Goal: Information Seeking & Learning: Learn about a topic

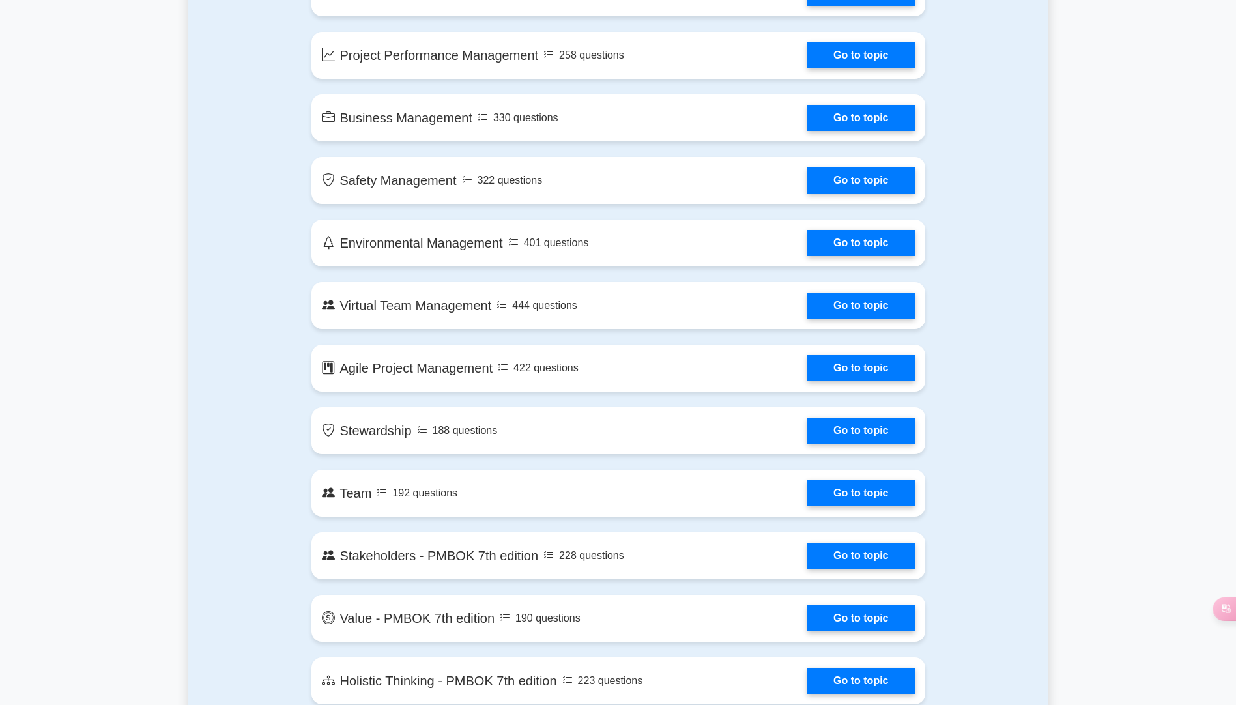
scroll to position [2867, 0]
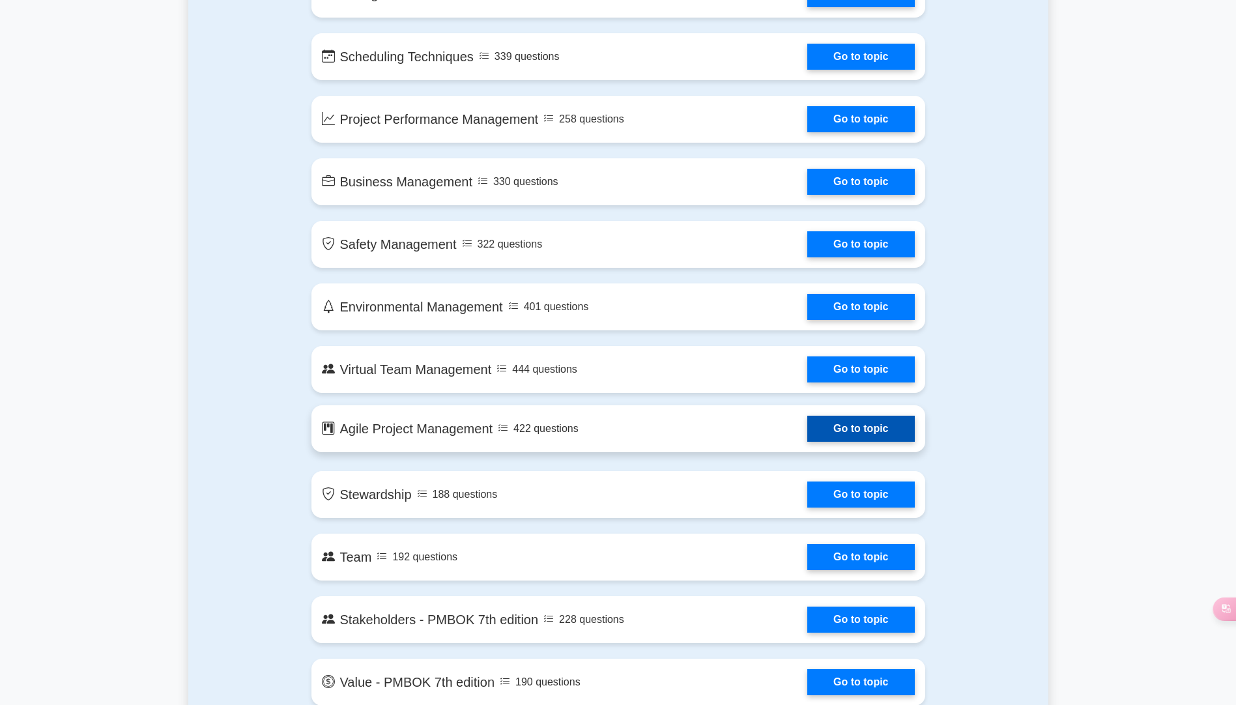
click at [871, 424] on link "Go to topic" at bounding box center [860, 429] width 107 height 26
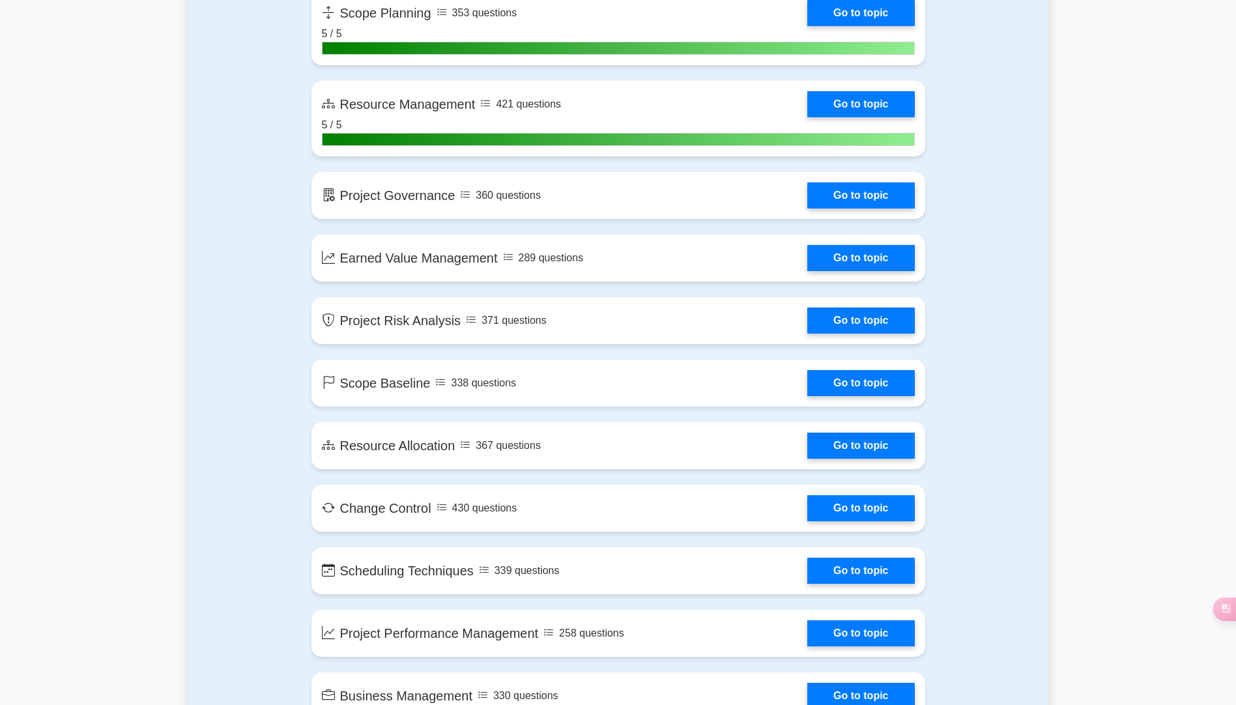
scroll to position [2085, 0]
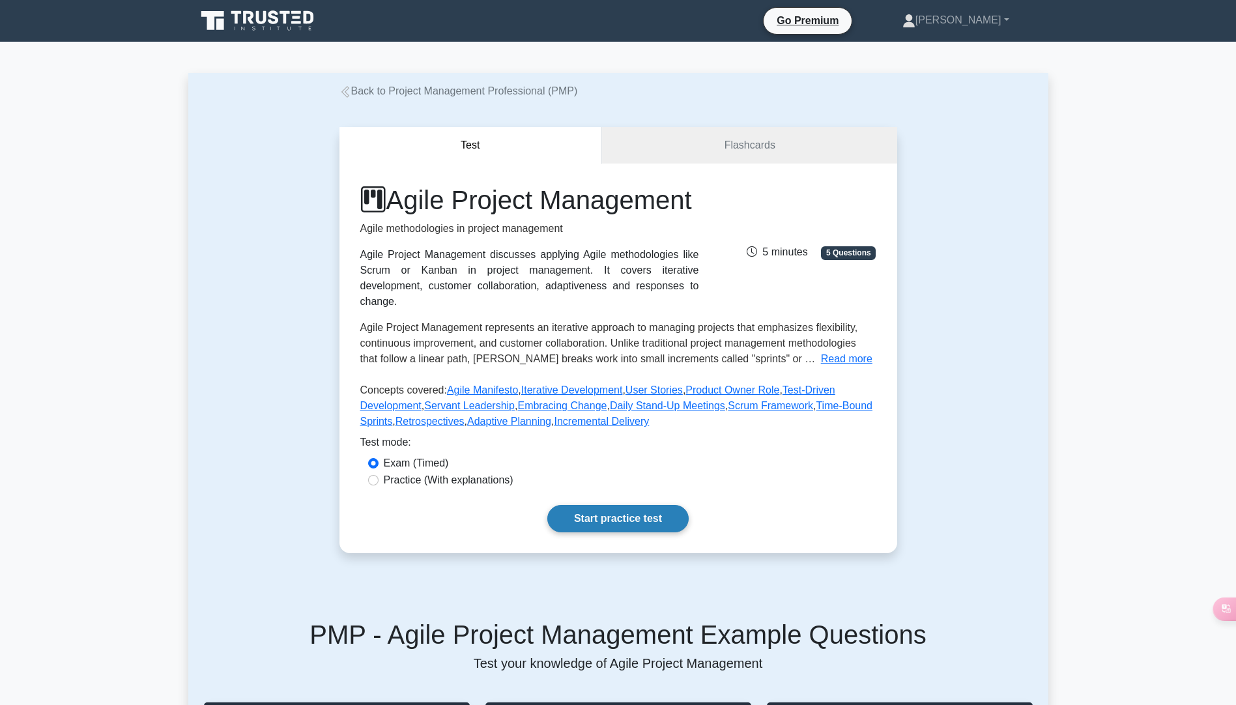
click at [639, 532] on link "Start practice test" at bounding box center [617, 518] width 141 height 27
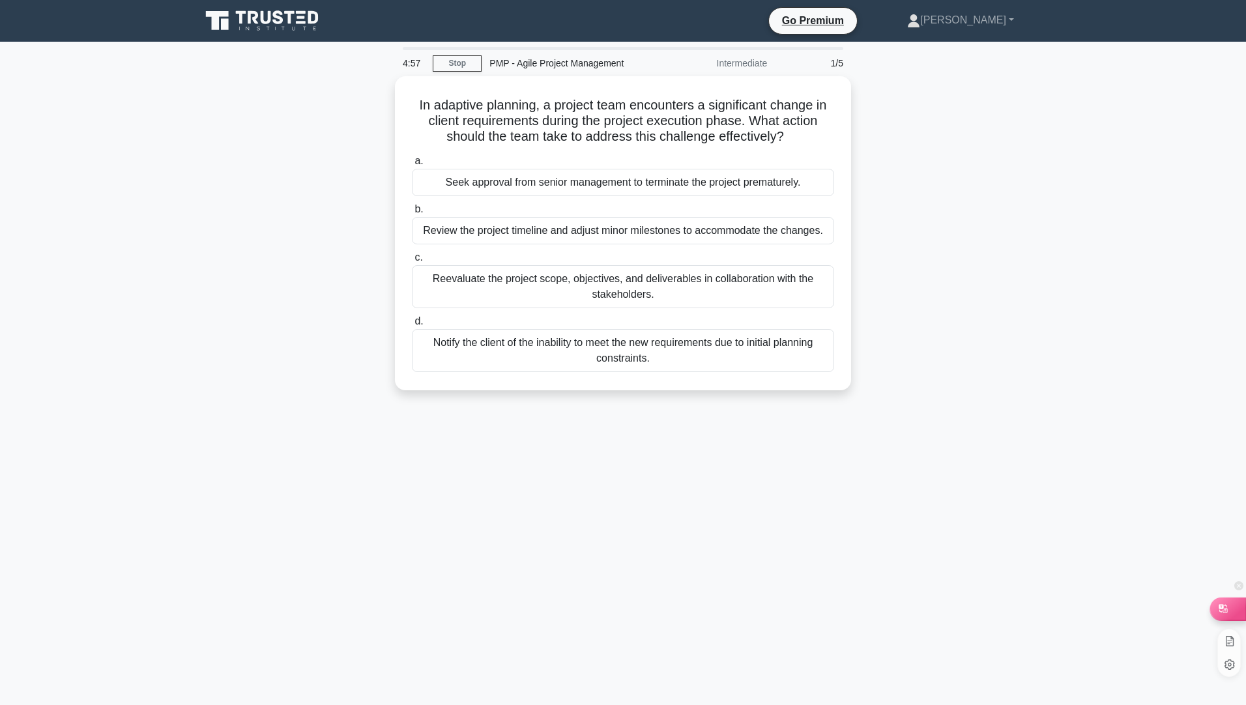
click at [1235, 608] on div at bounding box center [1227, 609] width 35 height 22
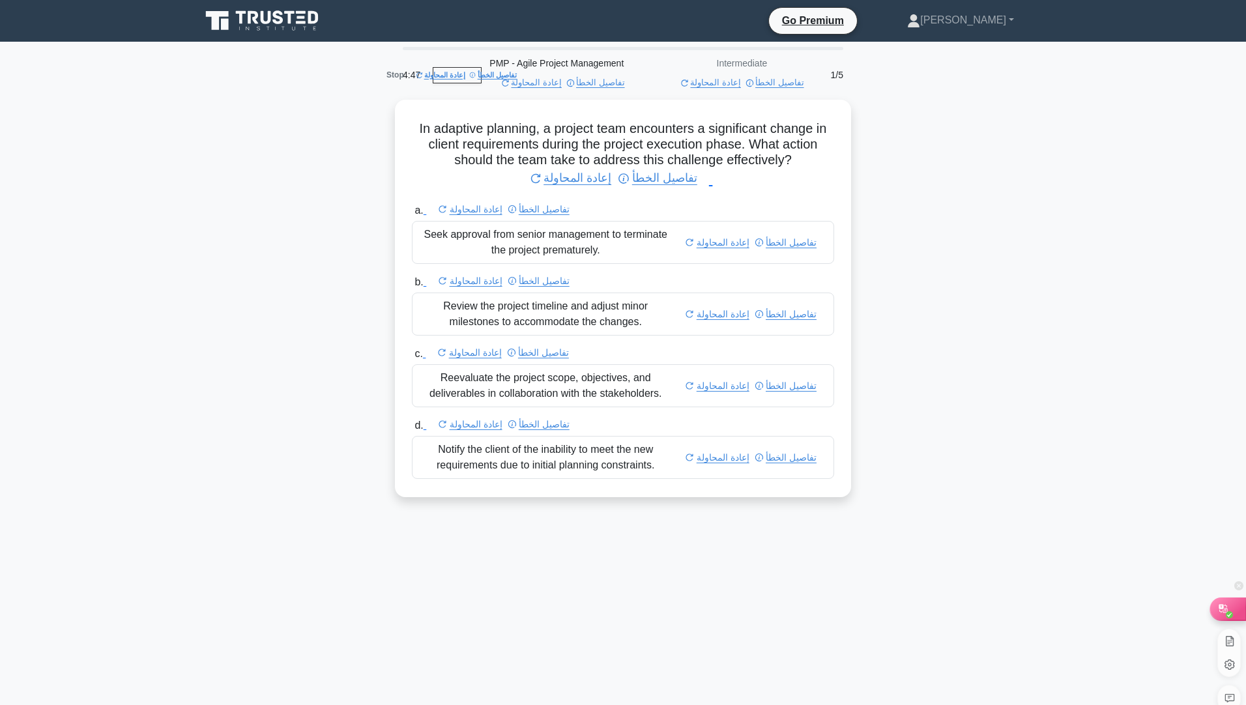
click at [1233, 611] on div at bounding box center [1227, 609] width 35 height 22
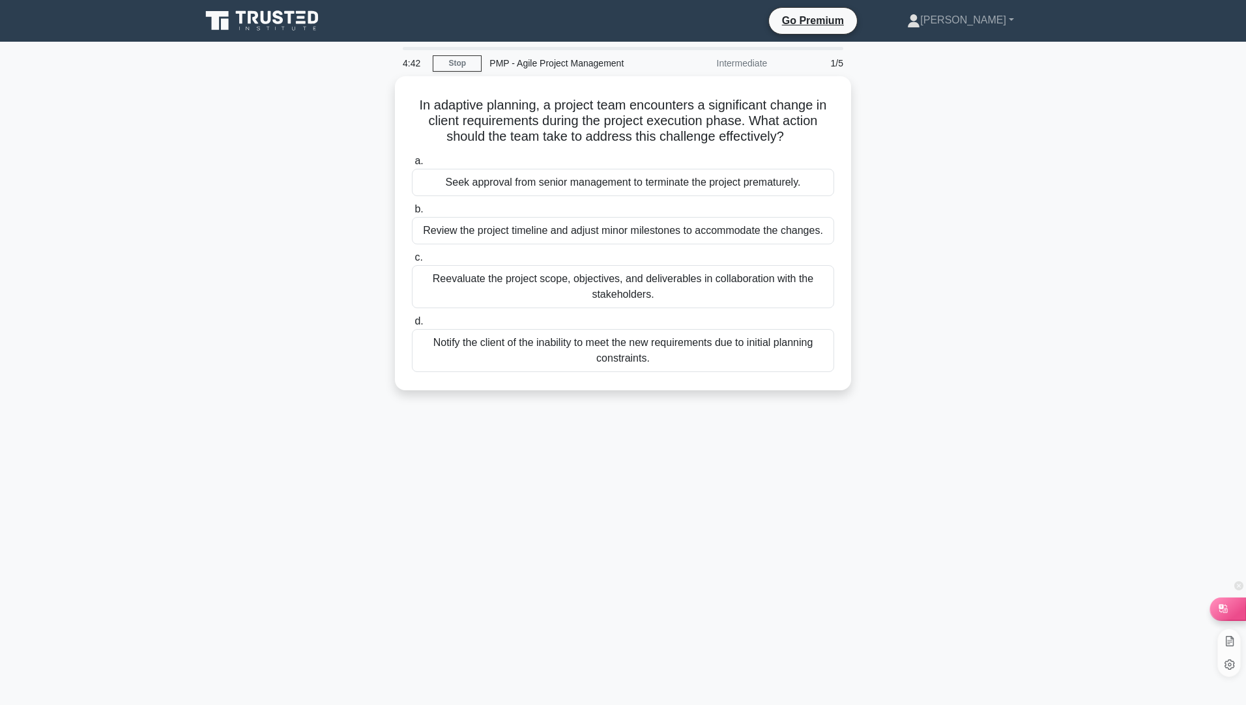
click at [1222, 612] on icon at bounding box center [1223, 608] width 13 height 13
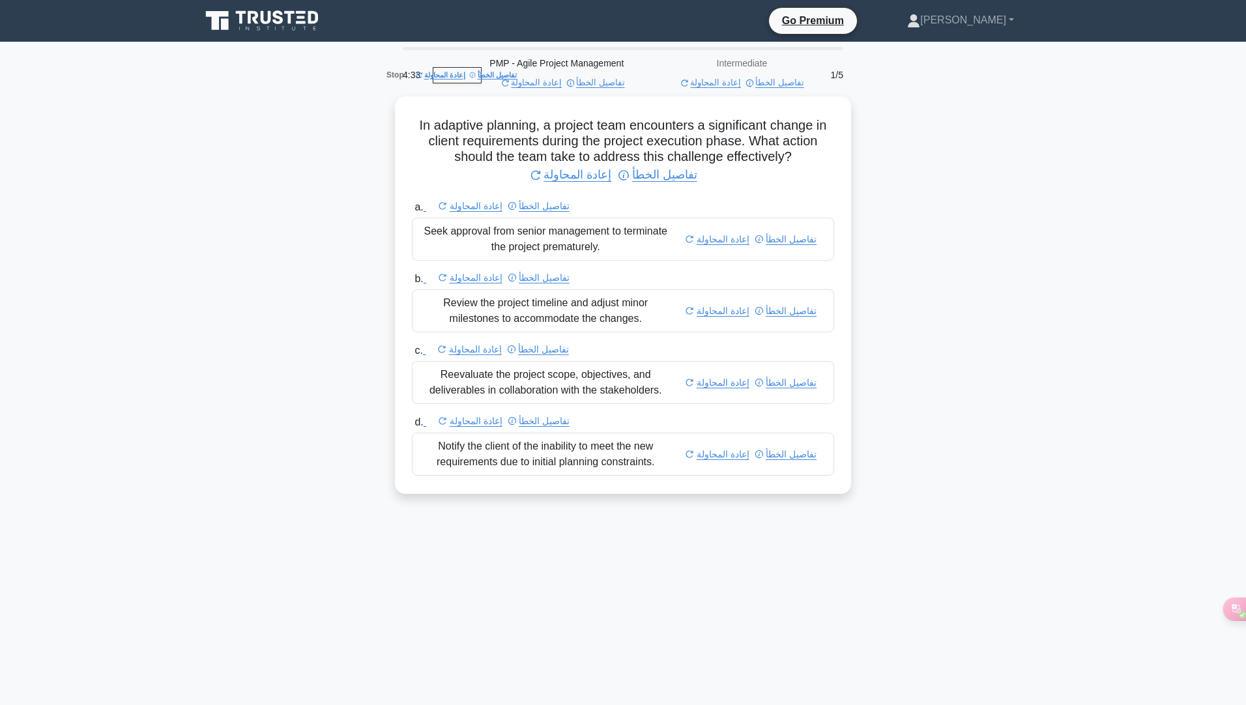
click at [588, 176] on font "إعادة المحاولة" at bounding box center [571, 175] width 82 height 14
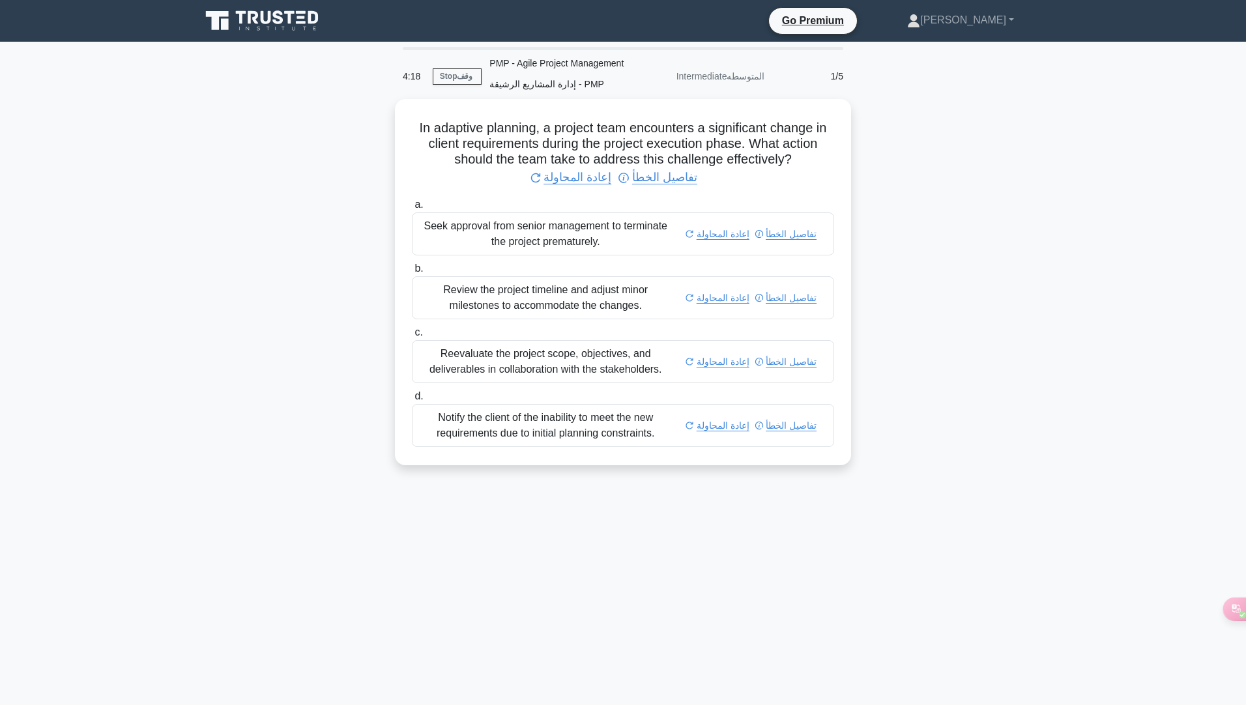
click at [579, 181] on font "إعادة المحاولة" at bounding box center [571, 178] width 82 height 14
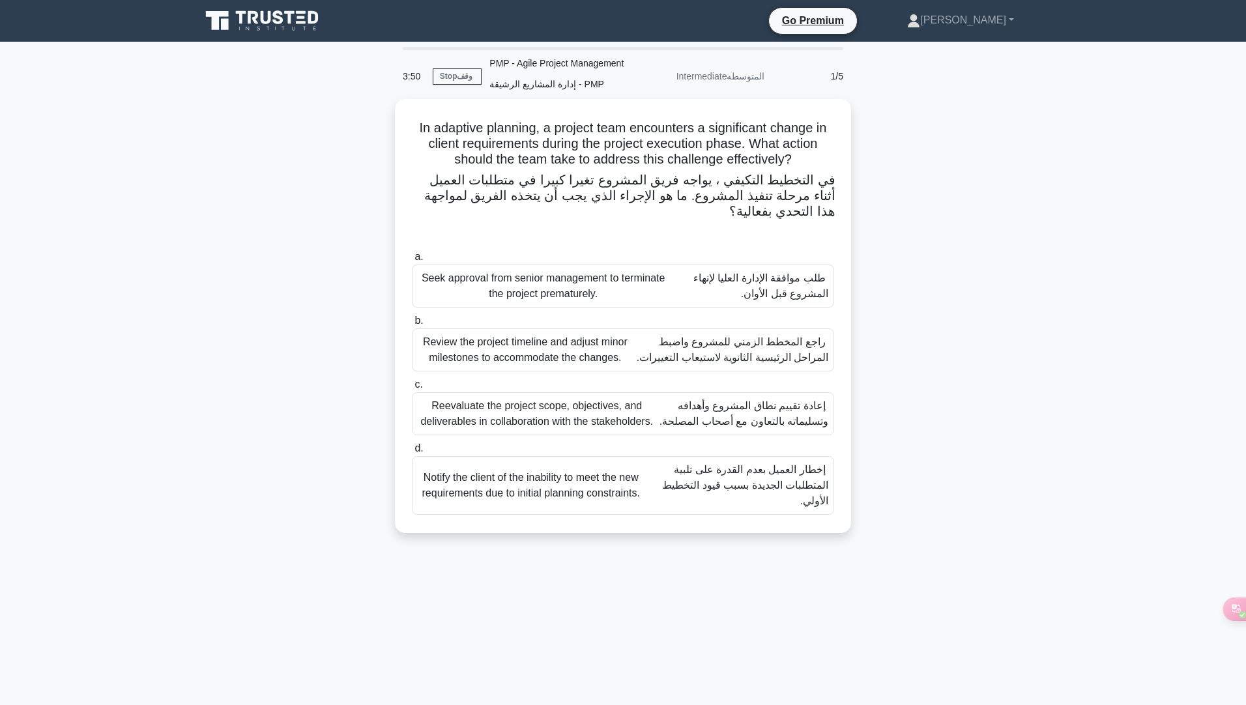
click at [760, 422] on font "إعادة تقييم نطاق المشروع وأهدافه وتسليماته بالتعاون مع أصحاب المصلحة." at bounding box center [743, 413] width 169 height 27
click at [412, 389] on input "c. Reevaluate the project scope, objectives, and deliverables in collaboration …" at bounding box center [412, 385] width 0 height 8
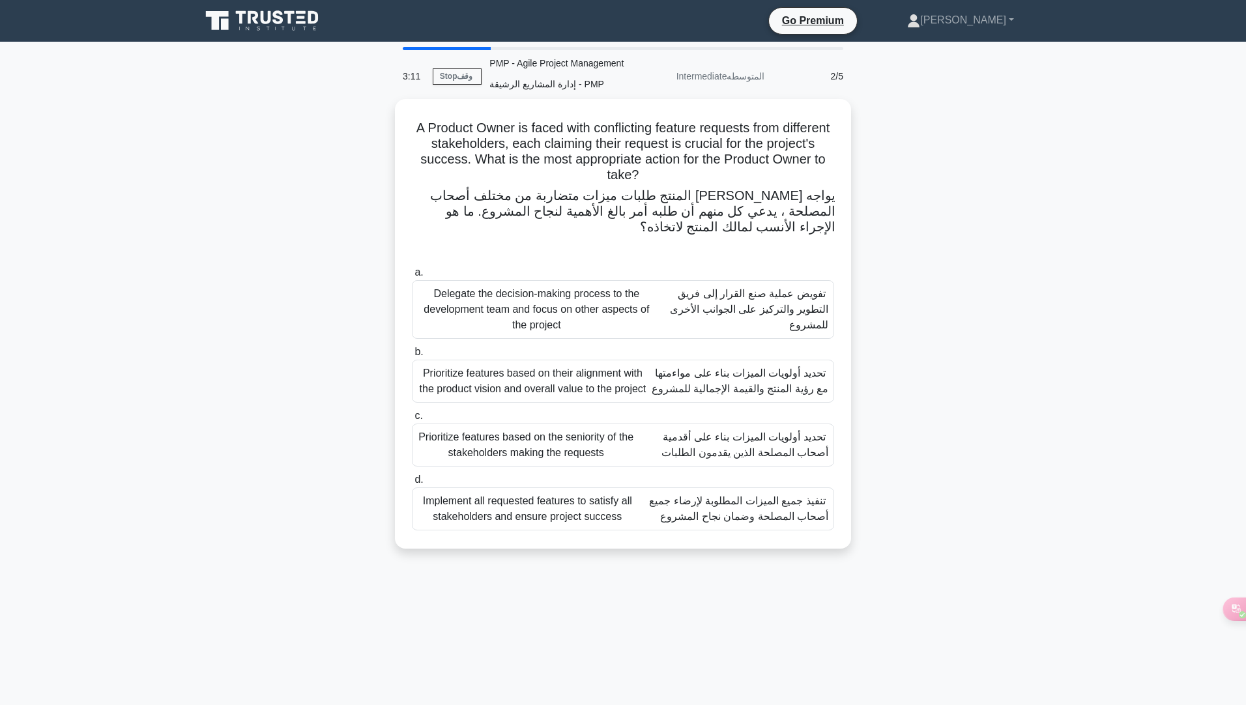
click at [777, 392] on font "تحديد أولويات الميزات بناء على مواءمتها مع رؤية المنتج والقيمة الإجمالية للمشروع" at bounding box center [740, 381] width 177 height 27
click at [412, 356] on input "b. Prioritize features based on their alignment with the product vision and ove…" at bounding box center [412, 352] width 0 height 8
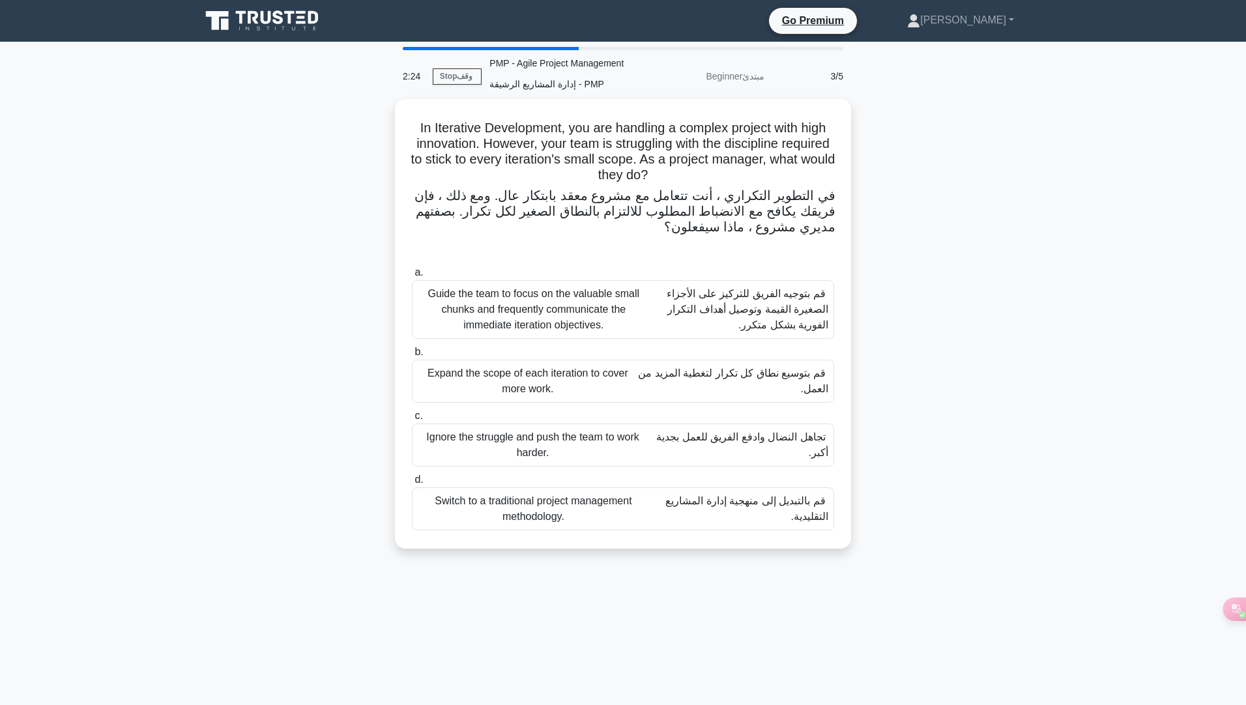
click at [734, 378] on font "قم بتوسيع نطاق كل تكرار لتغطية المزيد من العمل." at bounding box center [733, 381] width 190 height 27
click at [412, 356] on input "b. Expand the scope of each iteration to cover more work. قم بتوسيع نطاق كل تكر…" at bounding box center [412, 352] width 0 height 8
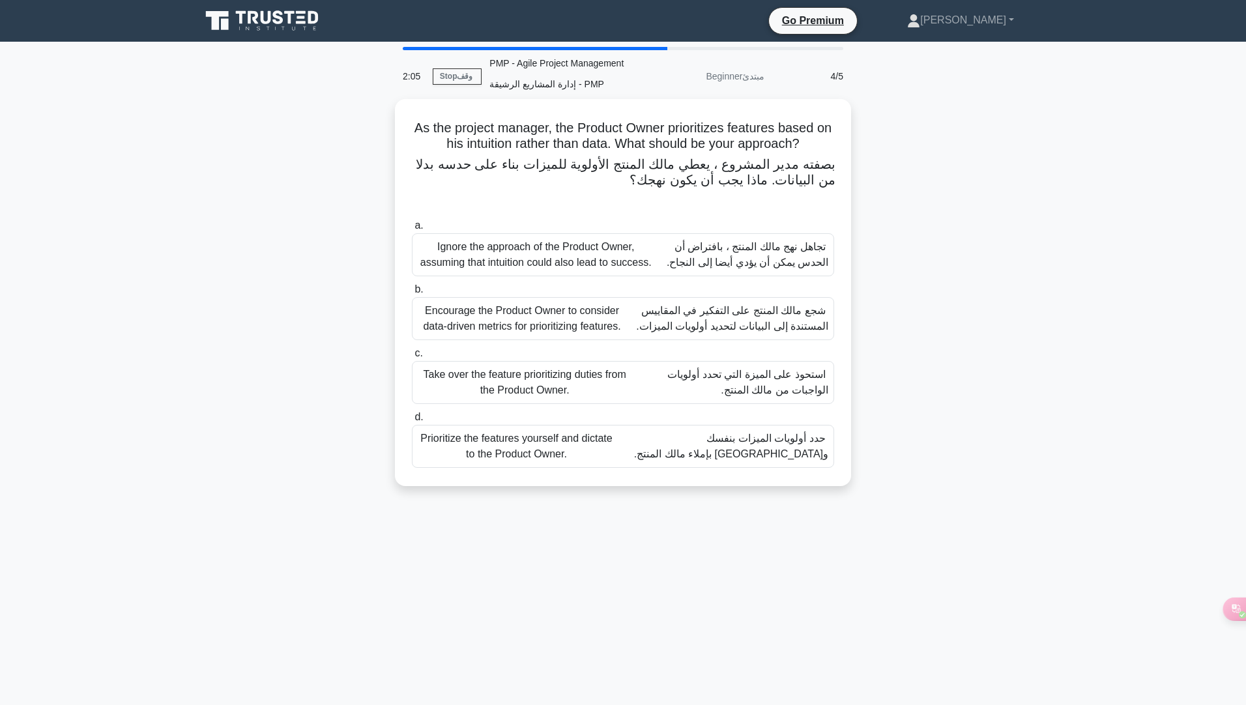
click at [717, 322] on font "شجع مالك المنتج على التفكير في المقاييس المستندة إلى البيانات لتحديد أولويات ال…" at bounding box center [732, 318] width 192 height 27
click at [412, 294] on input "b. Encourage the Product Owner to consider data-driven metrics for prioritizing…" at bounding box center [412, 289] width 0 height 8
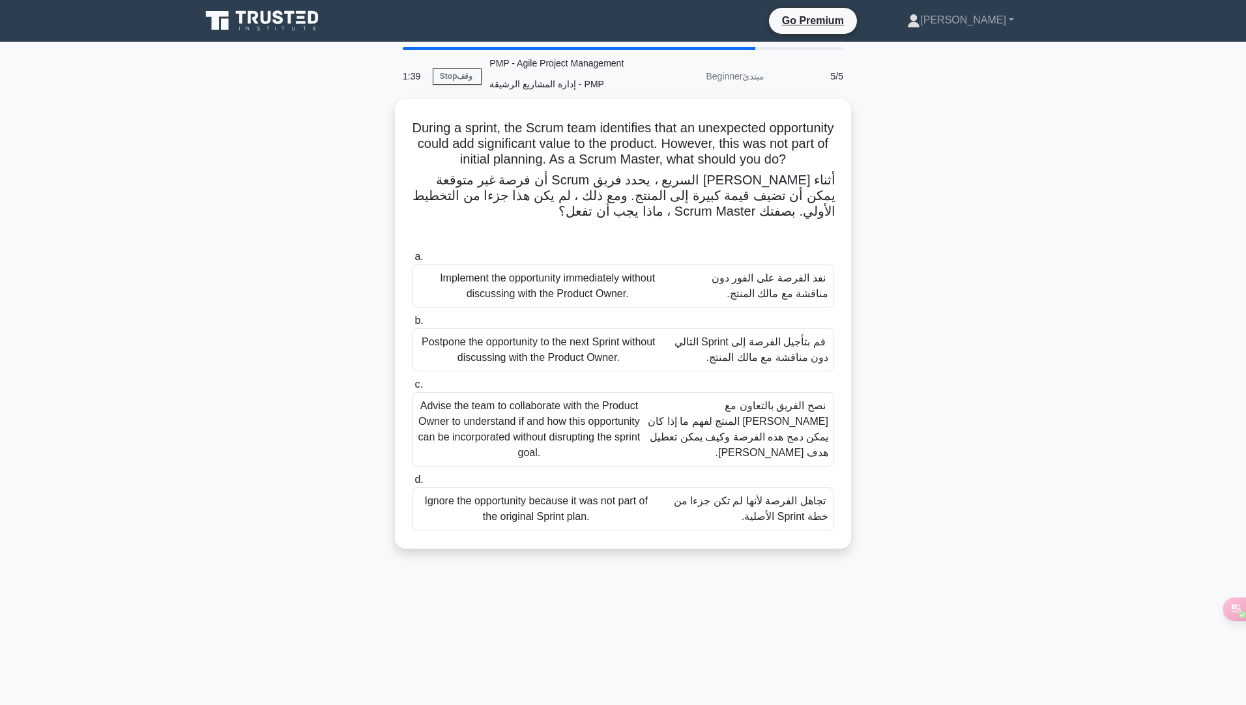
click at [783, 439] on font "نصح الفريق بالتعاون مع مالك المنتج لفهم ما إذا كان يمكن دمج هذه الفرصة وكيف يمك…" at bounding box center [738, 429] width 180 height 58
click at [412, 389] on input "c. Advise the team to collaborate with the Product Owner to understand if and h…" at bounding box center [412, 385] width 0 height 8
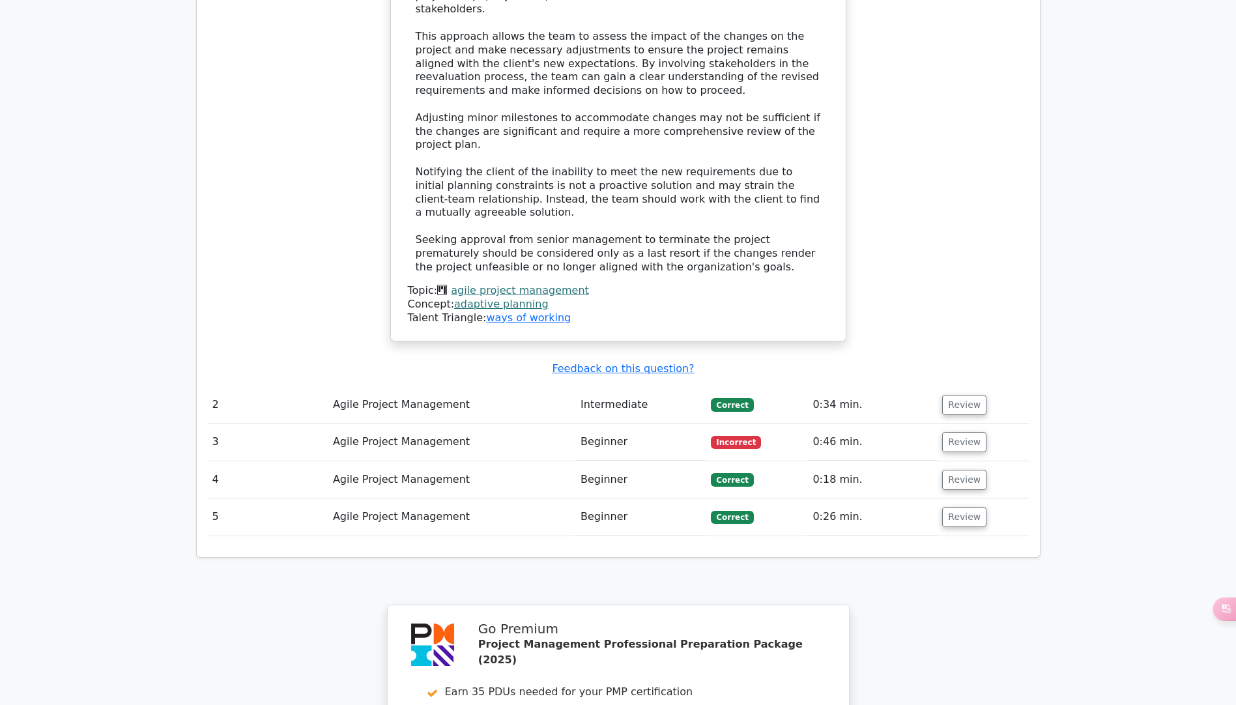
scroll to position [1499, 0]
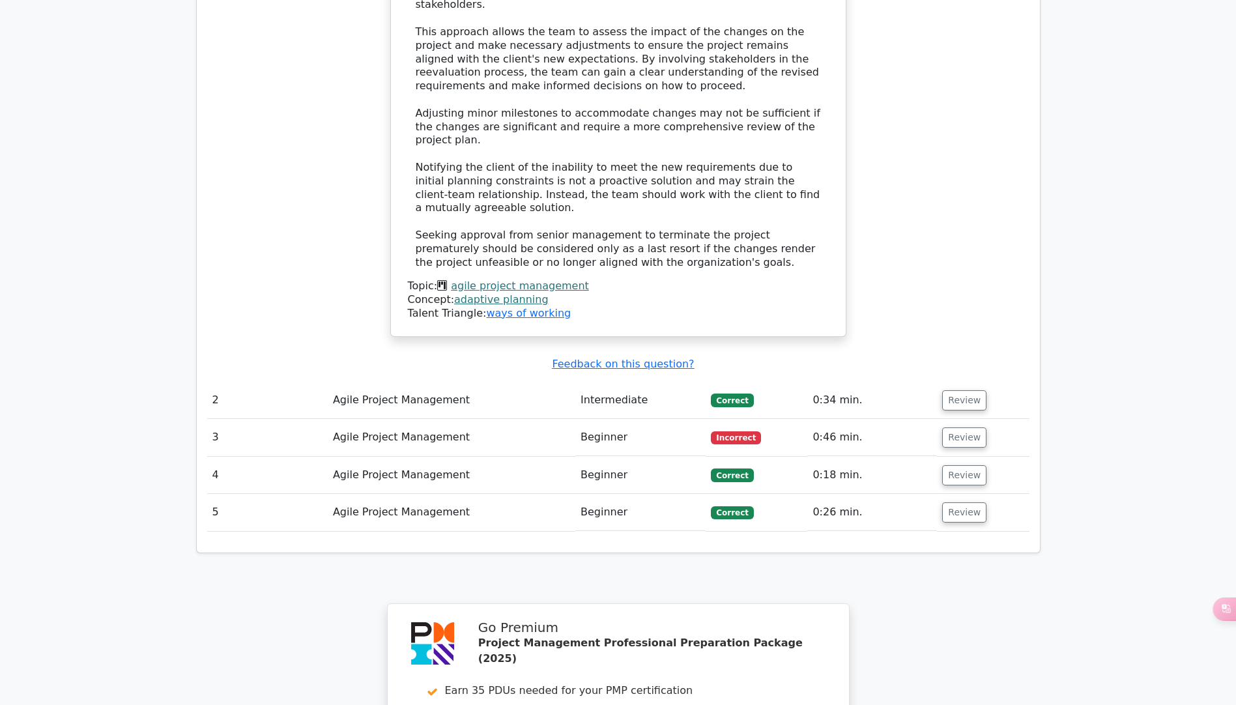
click at [953, 419] on td "Review" at bounding box center [983, 437] width 92 height 37
click at [953, 427] on button "Review" at bounding box center [964, 437] width 44 height 20
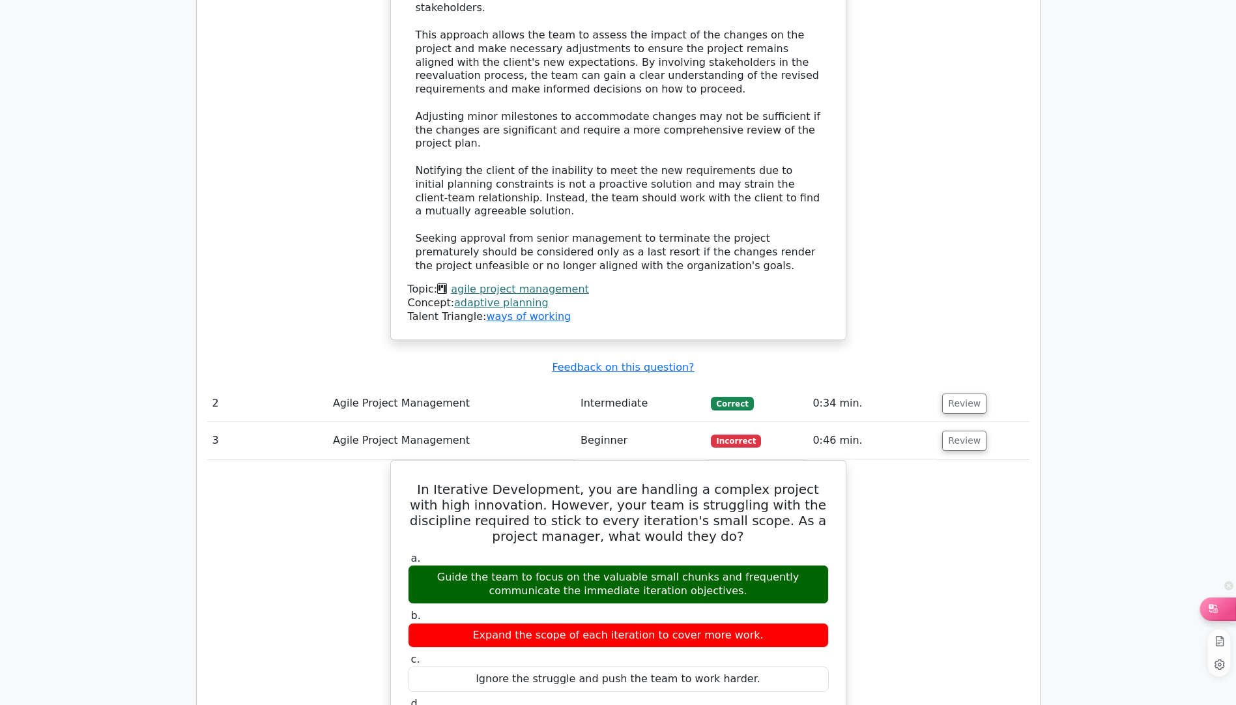
click at [1220, 601] on div at bounding box center [1217, 609] width 35 height 22
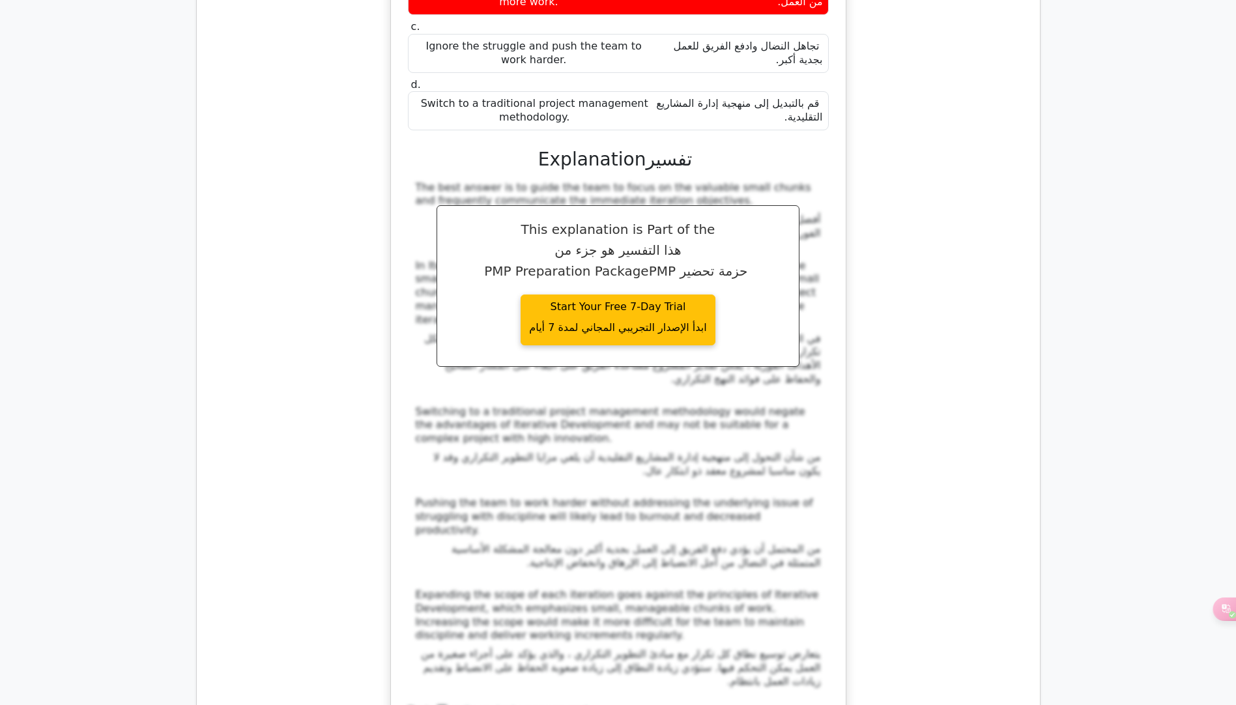
scroll to position [3388, 0]
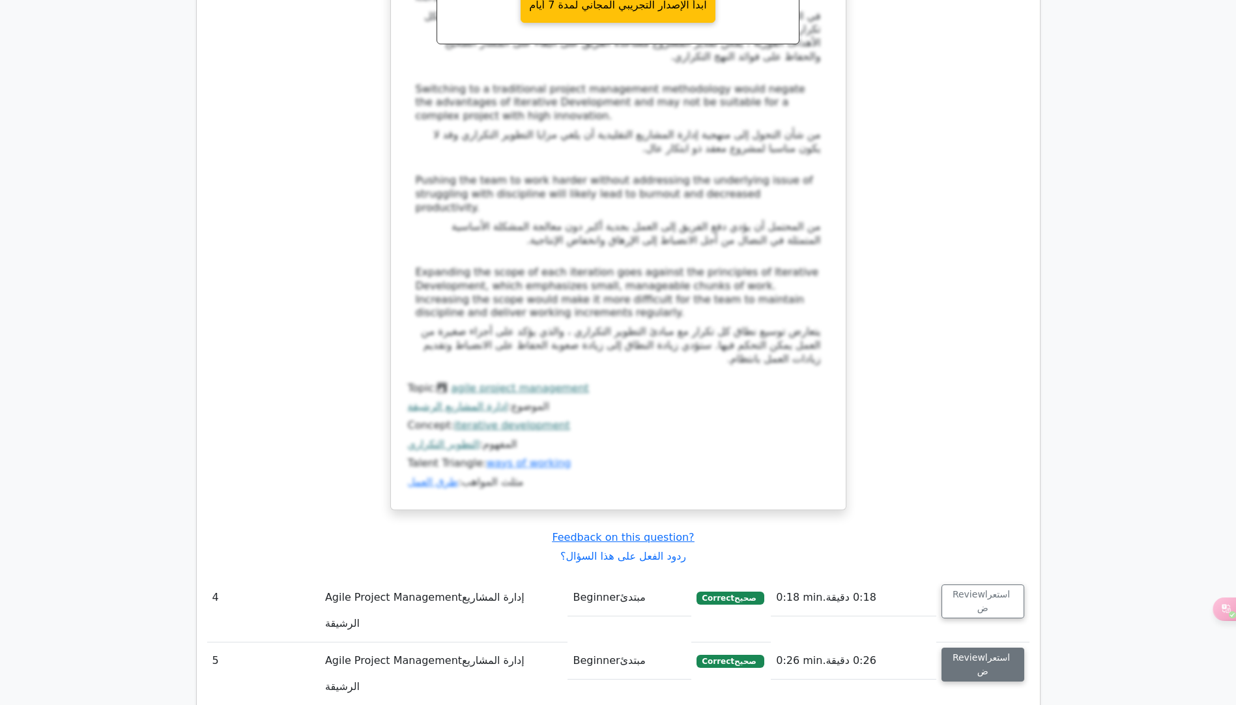
click at [990, 652] on font "استعراض" at bounding box center [993, 664] width 33 height 24
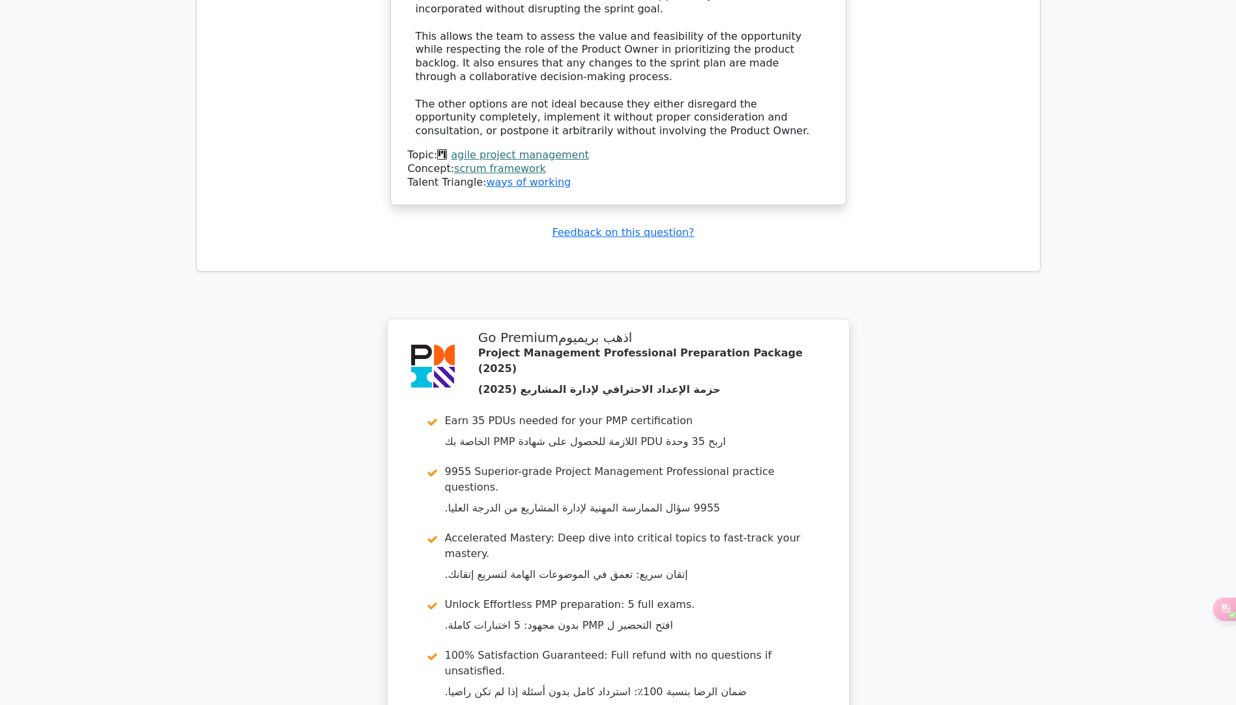
scroll to position [4496, 0]
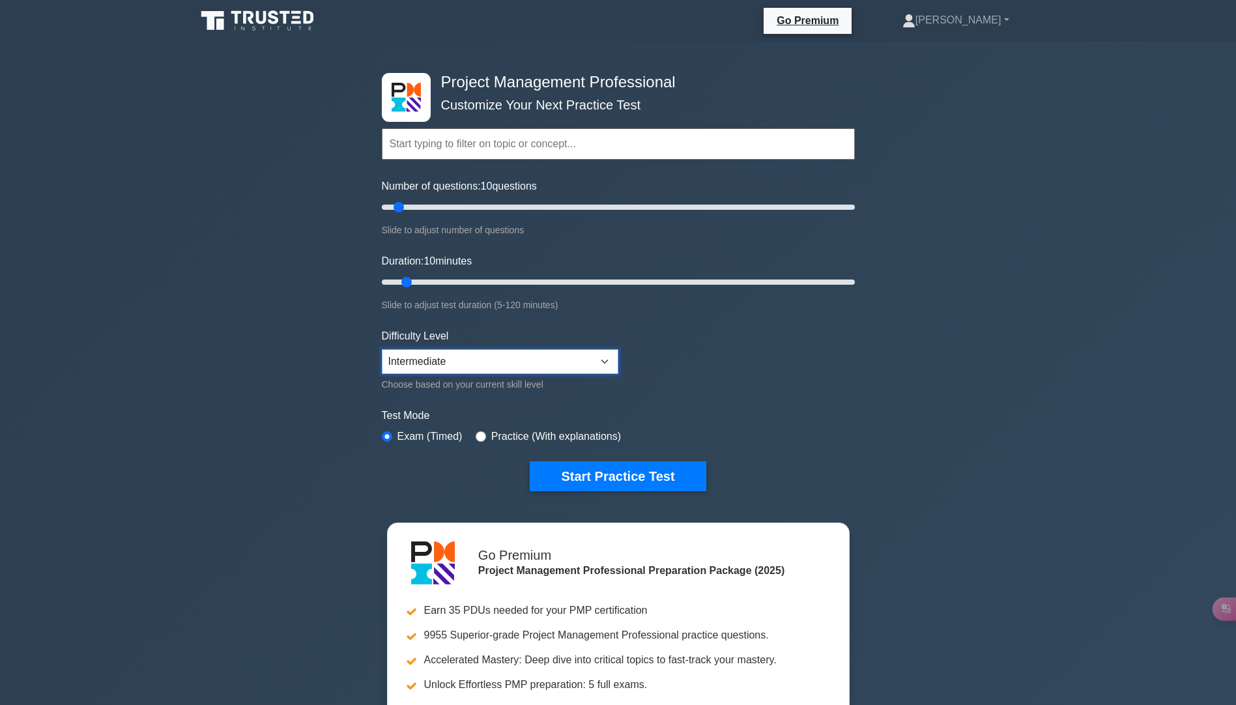
click at [599, 361] on select "Beginner Intermediate Expert" at bounding box center [500, 361] width 237 height 25
select select "expert"
click at [382, 349] on select "Beginner Intermediate Expert" at bounding box center [500, 361] width 237 height 25
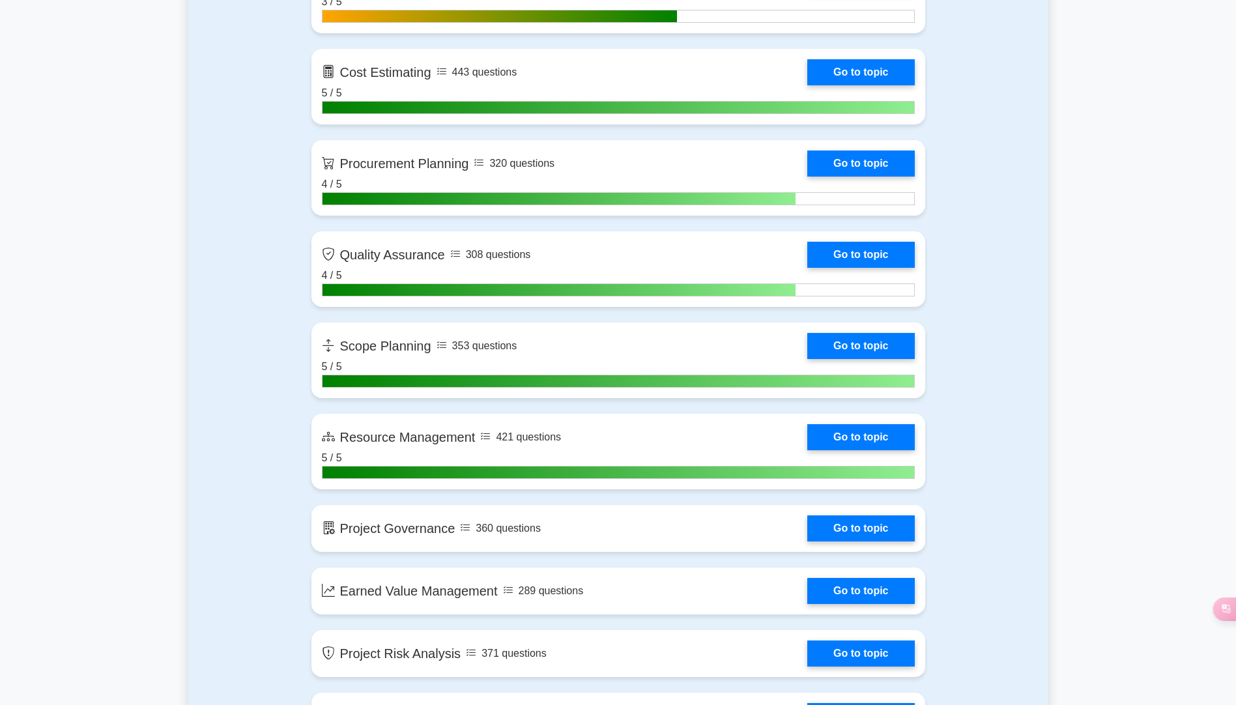
scroll to position [2346, 0]
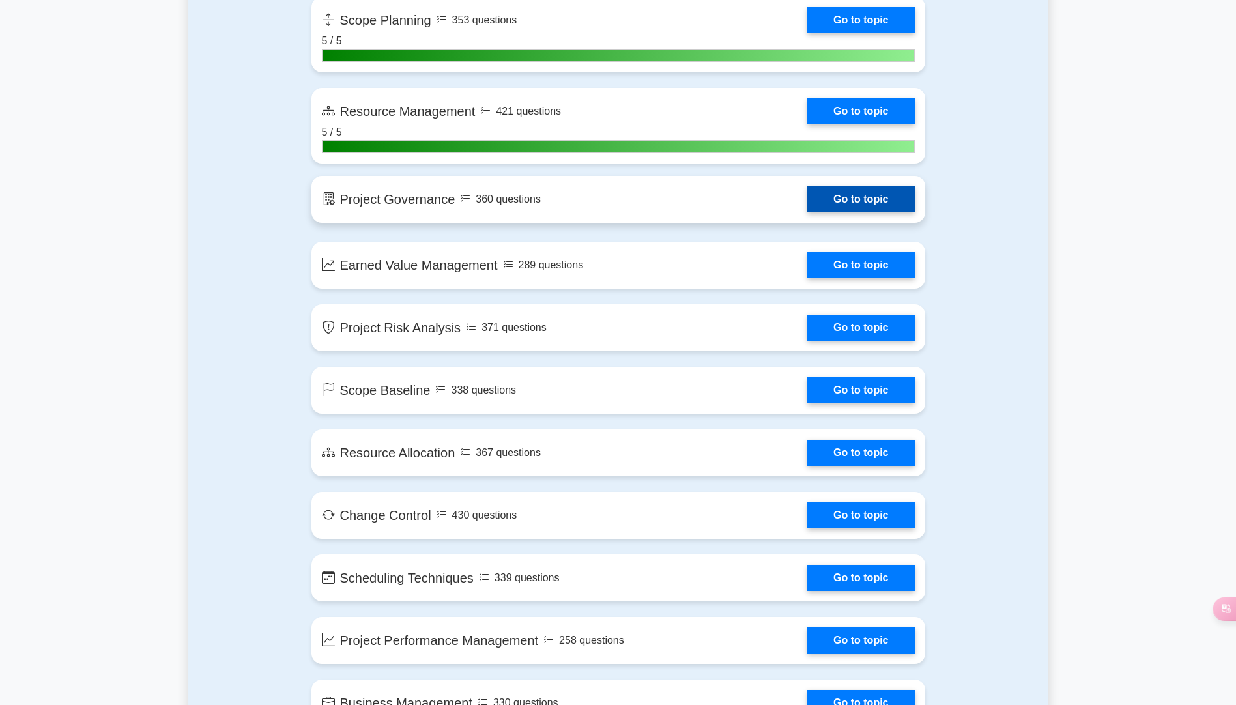
click at [854, 199] on link "Go to topic" at bounding box center [860, 199] width 107 height 26
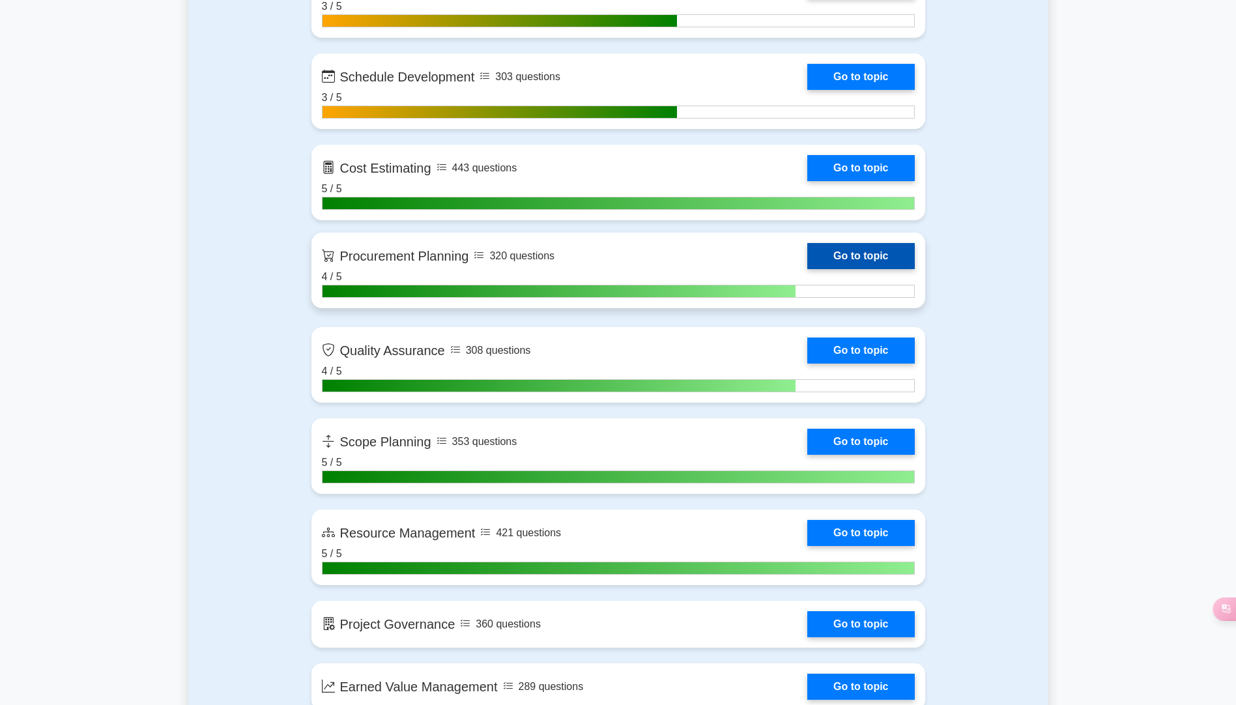
scroll to position [1825, 0]
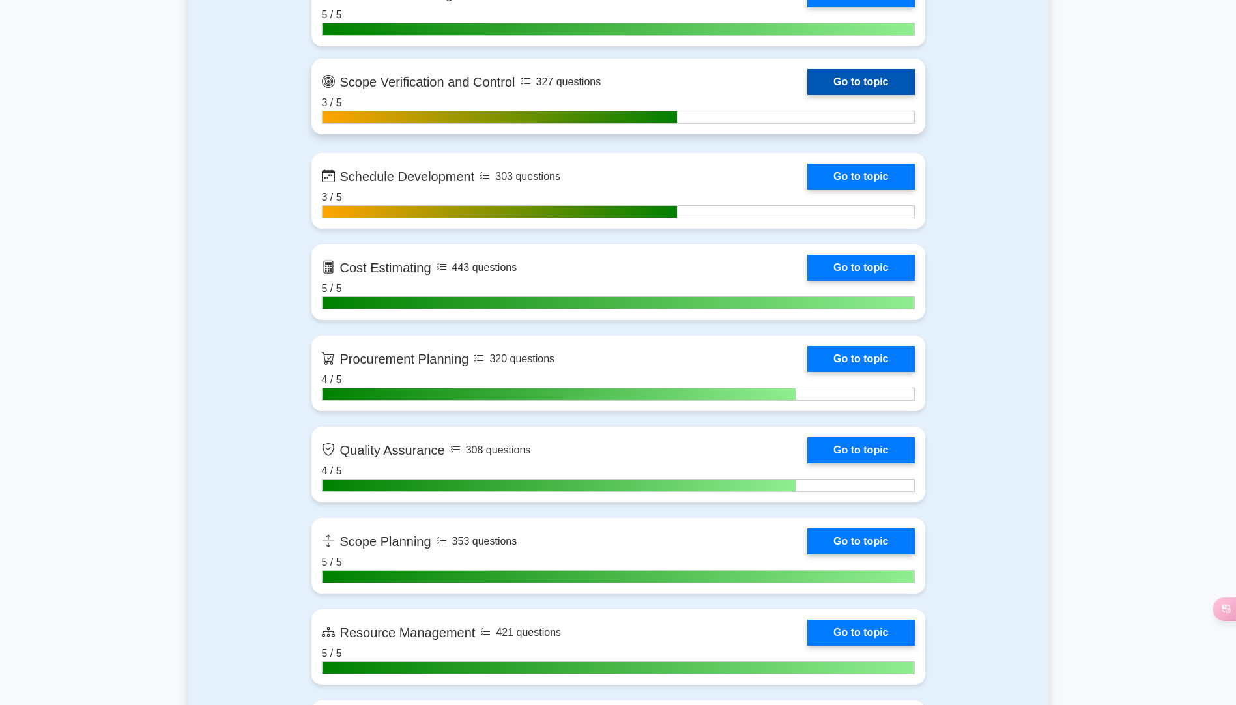
click at [807, 95] on link "Go to topic" at bounding box center [860, 82] width 107 height 26
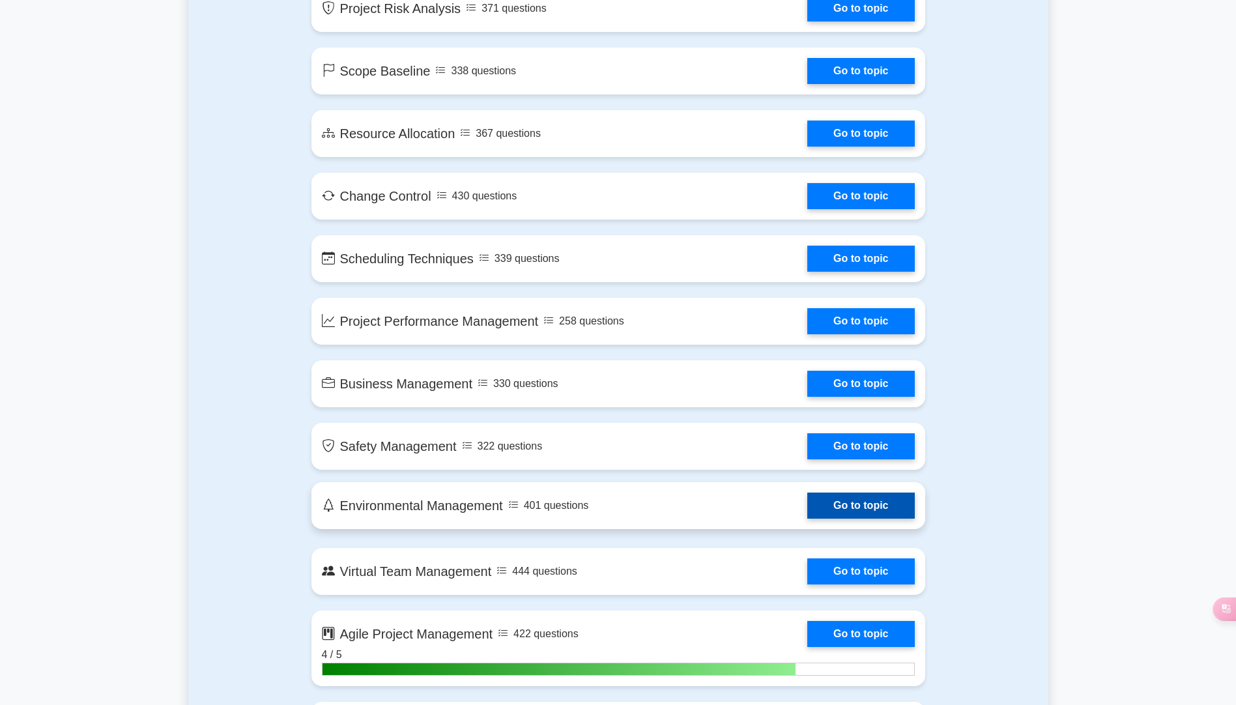
scroll to position [2737, 0]
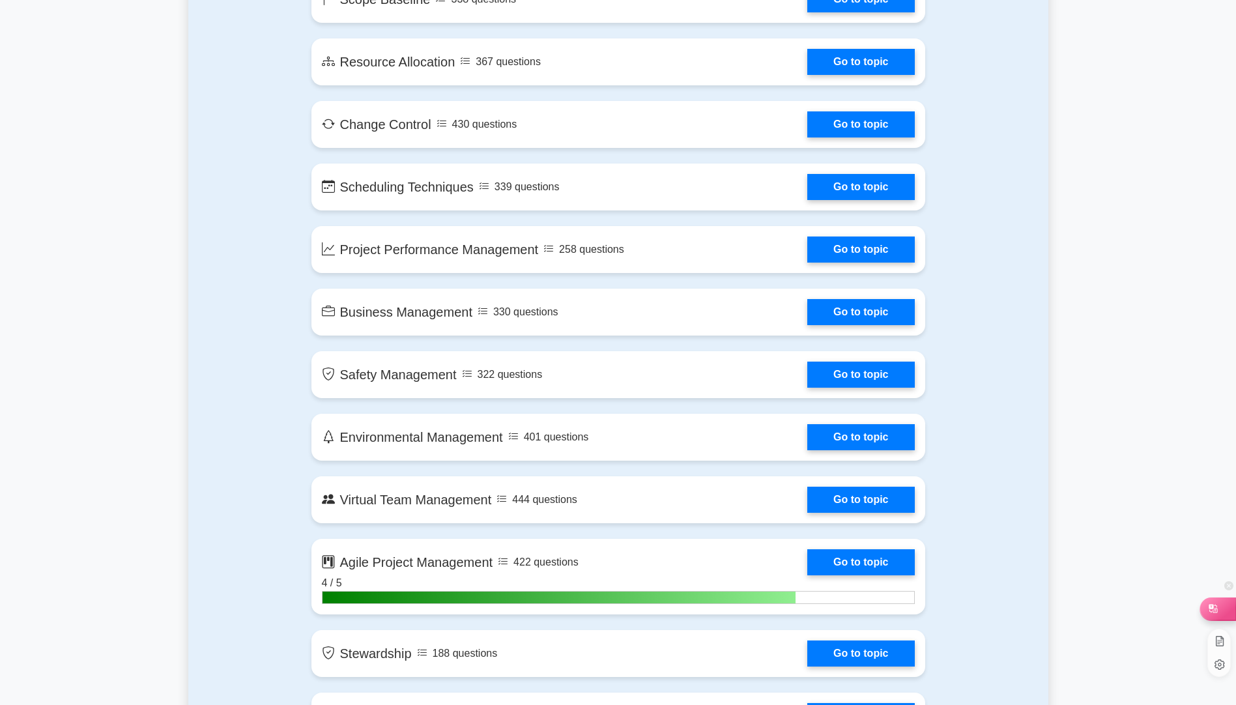
click at [1214, 608] on icon at bounding box center [1213, 608] width 13 height 13
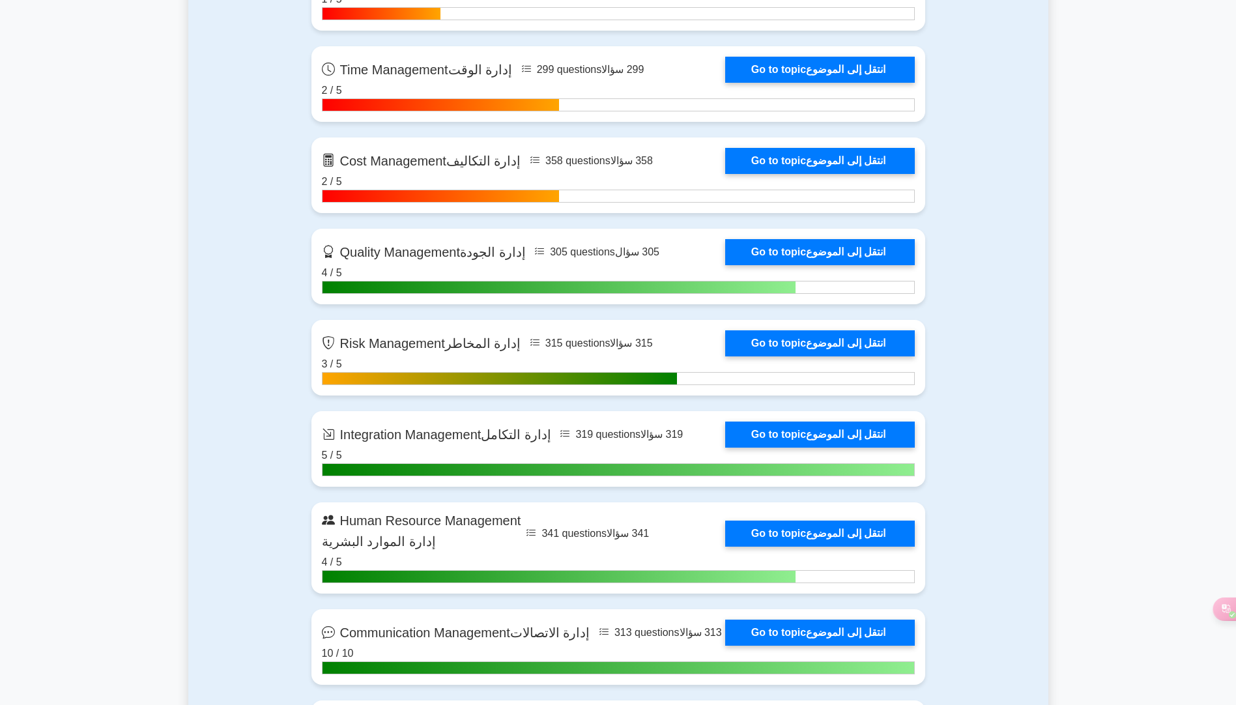
scroll to position [1511, 0]
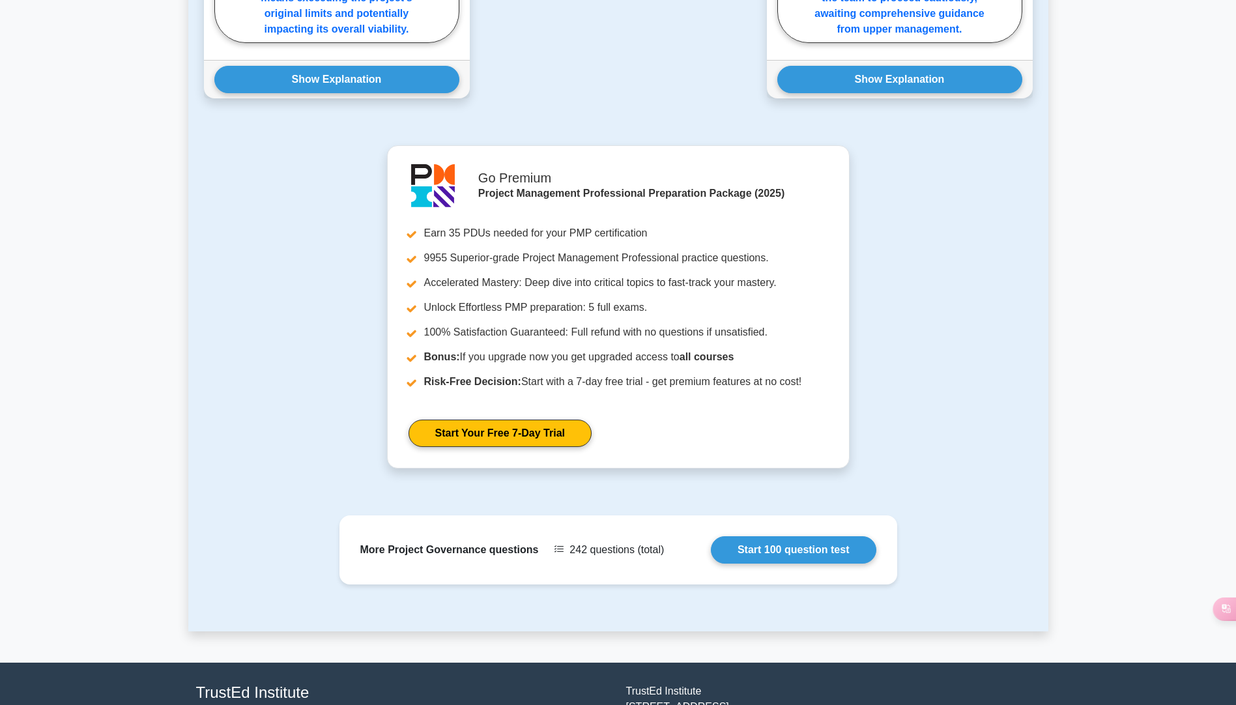
scroll to position [1167, 0]
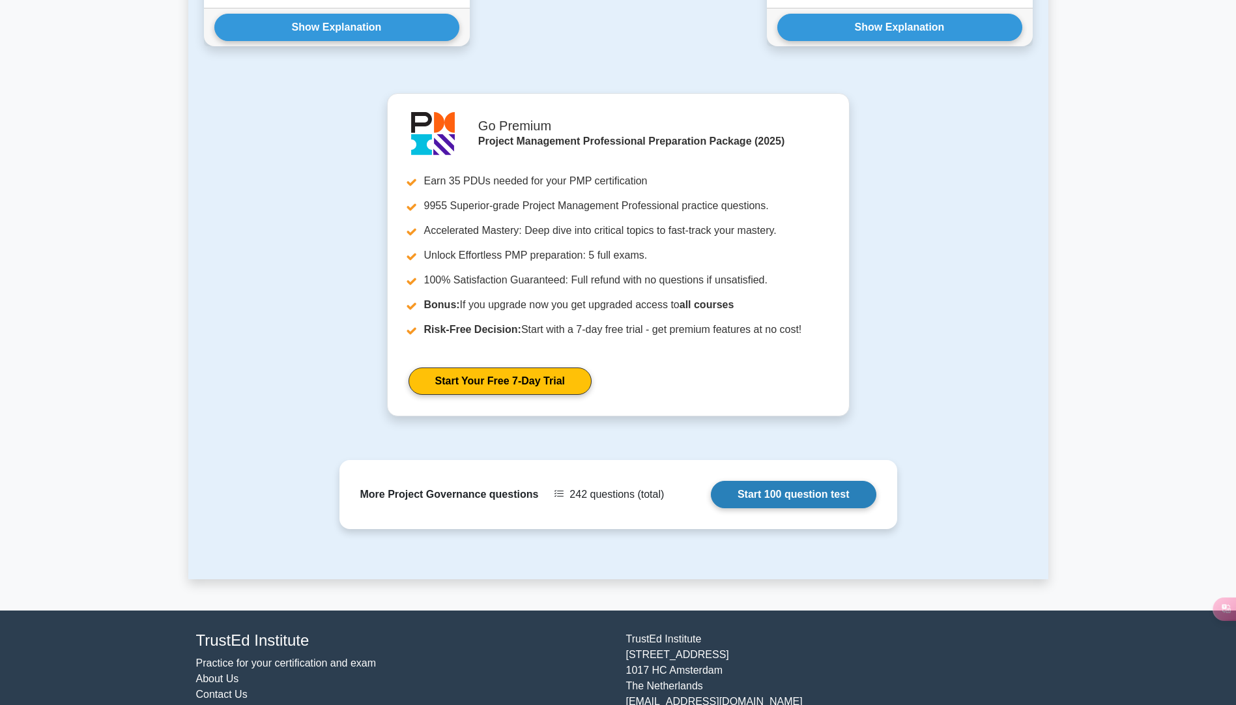
click at [831, 508] on link "Start 100 question test" at bounding box center [794, 494] width 166 height 27
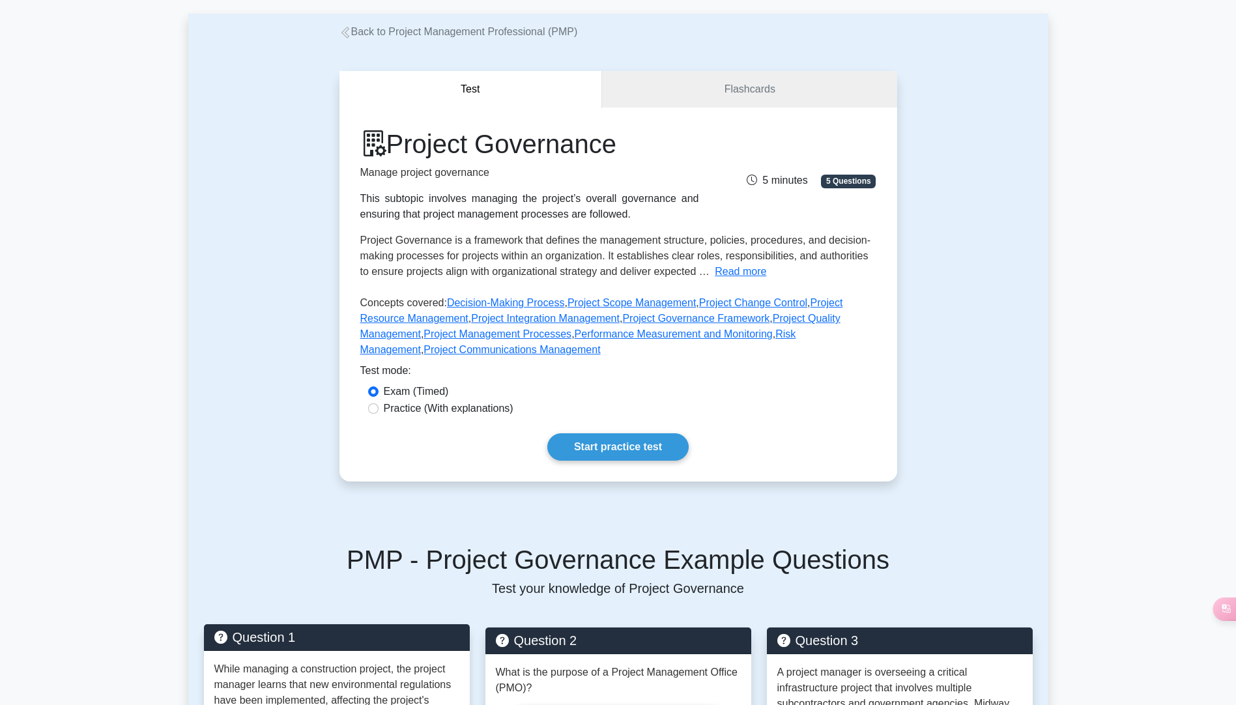
scroll to position [0, 0]
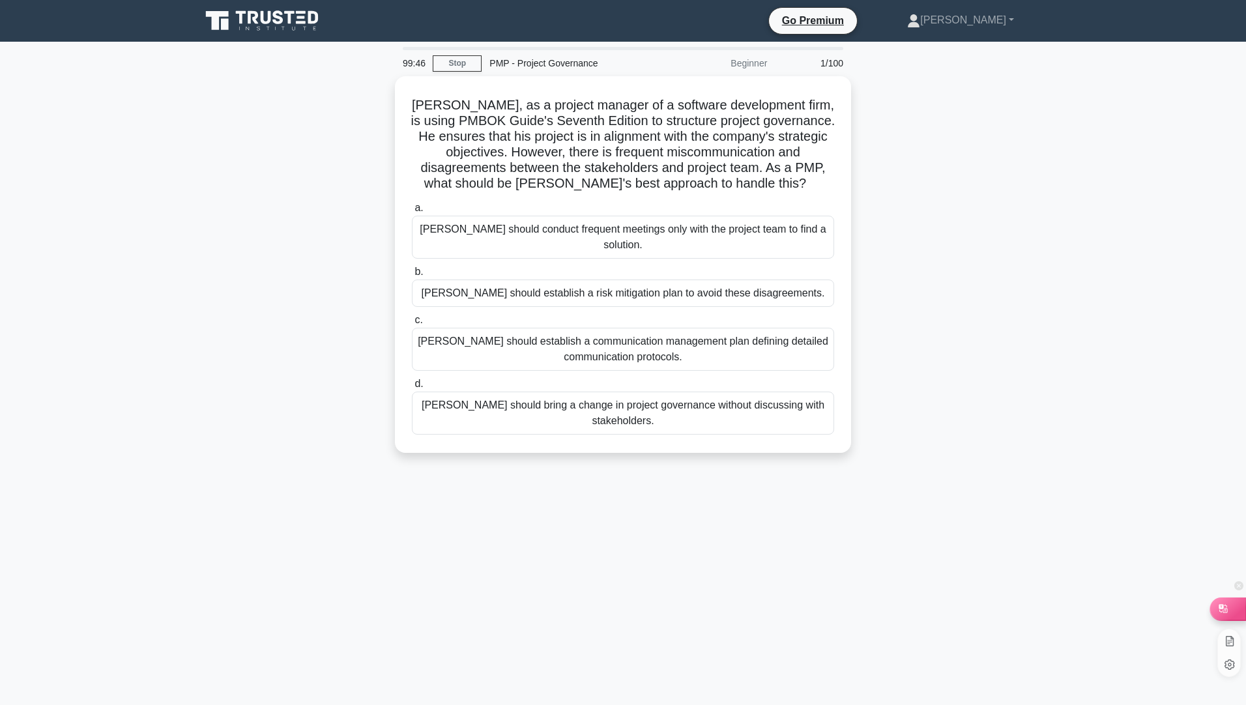
click at [1220, 605] on icon at bounding box center [1223, 608] width 13 height 13
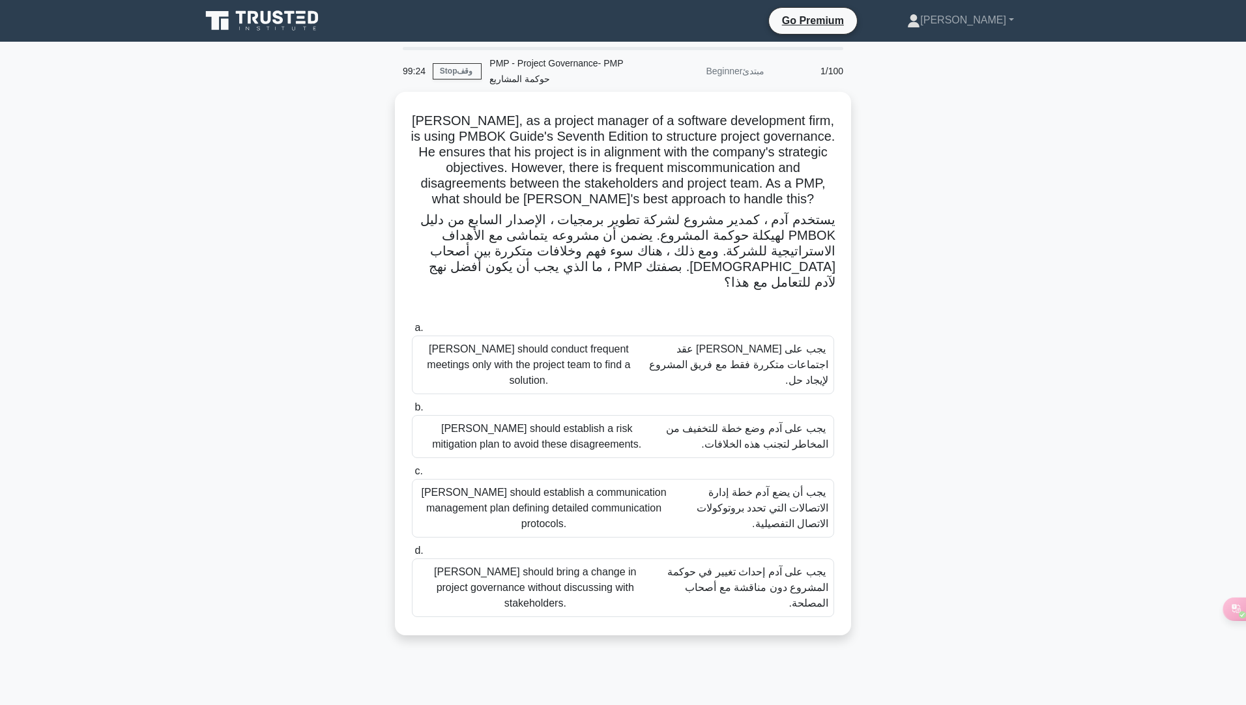
click at [742, 72] on font "مبتدئ" at bounding box center [753, 71] width 22 height 10
drag, startPoint x: 742, startPoint y: 72, endPoint x: 875, endPoint y: 106, distance: 137.2
click at [875, 106] on div "Adam, as a project manager of a software development firm, is using PMBOK Guide…" at bounding box center [623, 371] width 860 height 559
